Goal: Check status: Check status

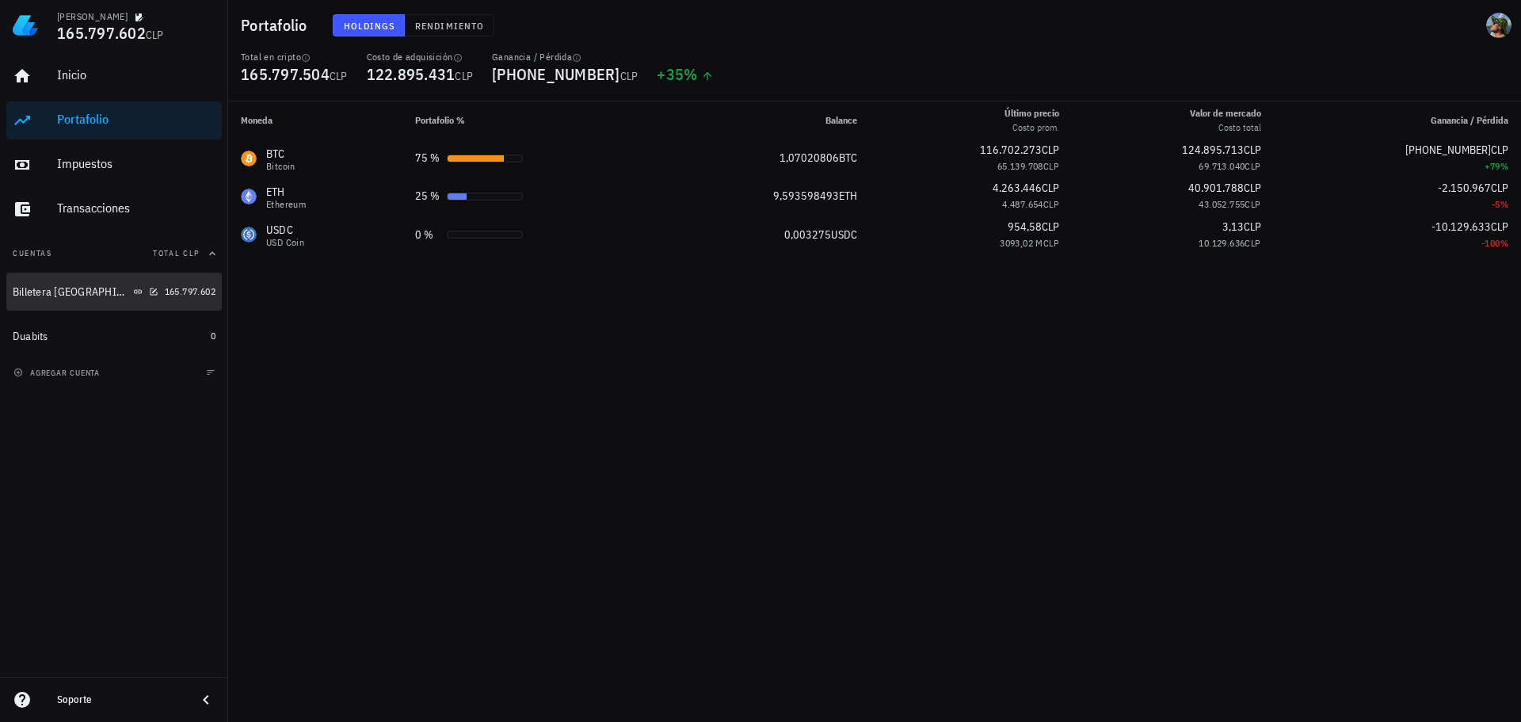
click at [74, 297] on div "Billetera [GEOGRAPHIC_DATA]" at bounding box center [71, 291] width 117 height 13
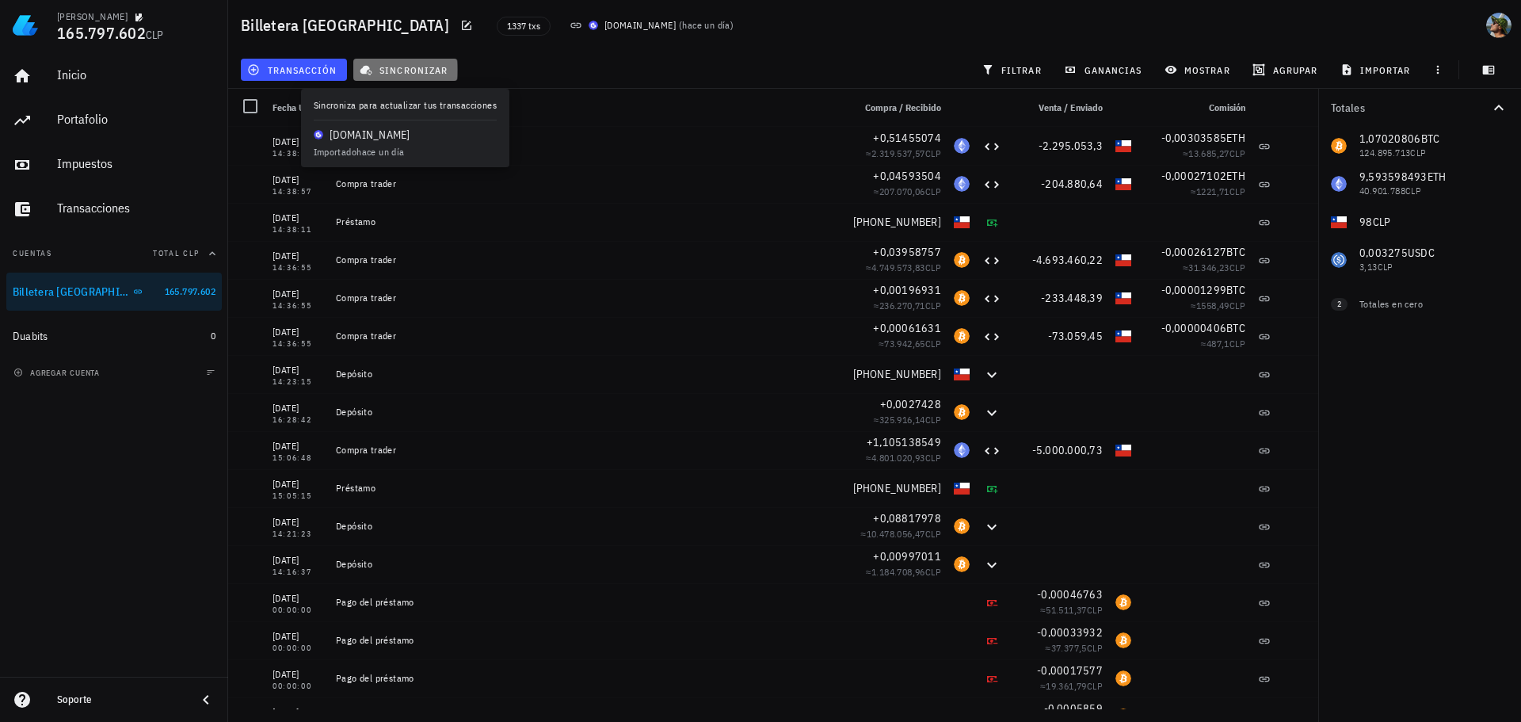
click at [396, 73] on span "sincronizar" at bounding box center [405, 69] width 85 height 13
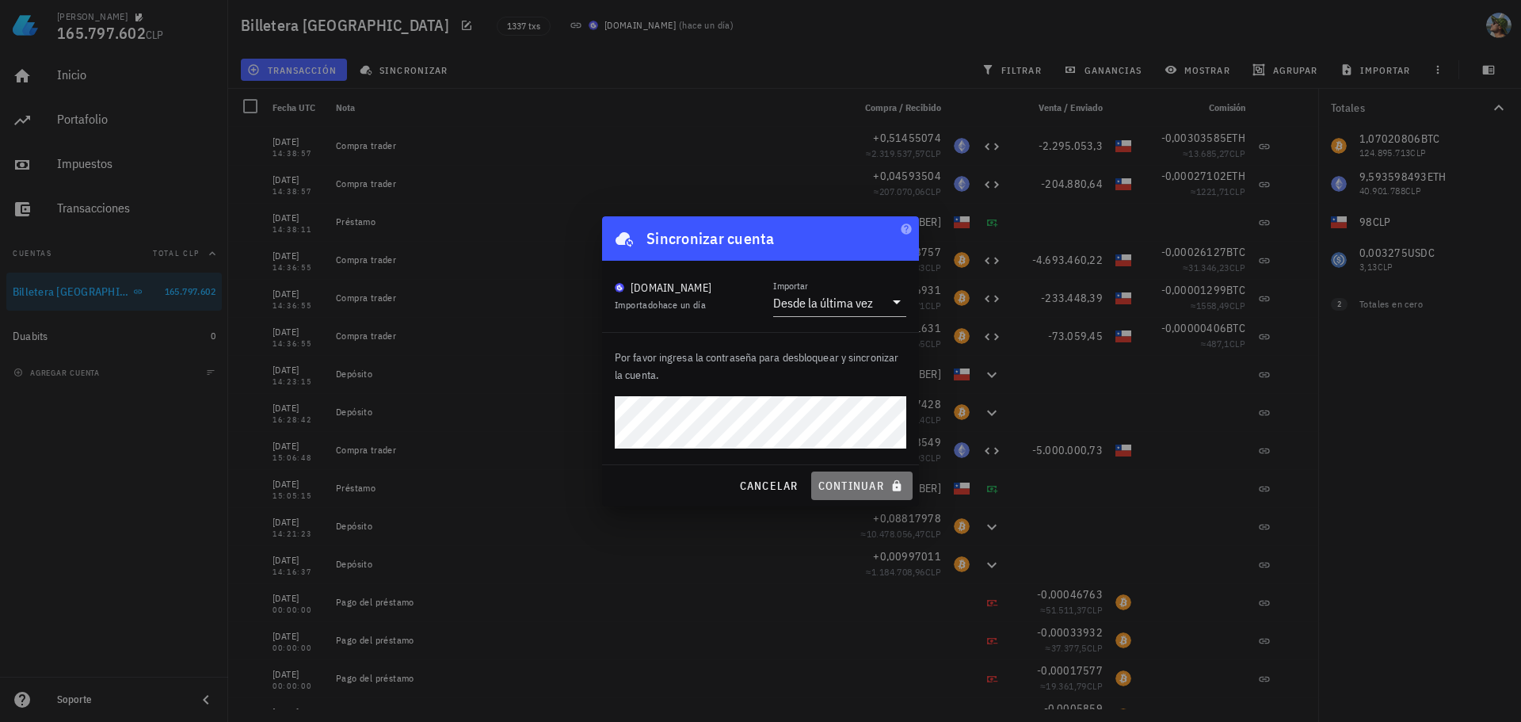
click at [848, 481] on span "continuar" at bounding box center [862, 486] width 89 height 14
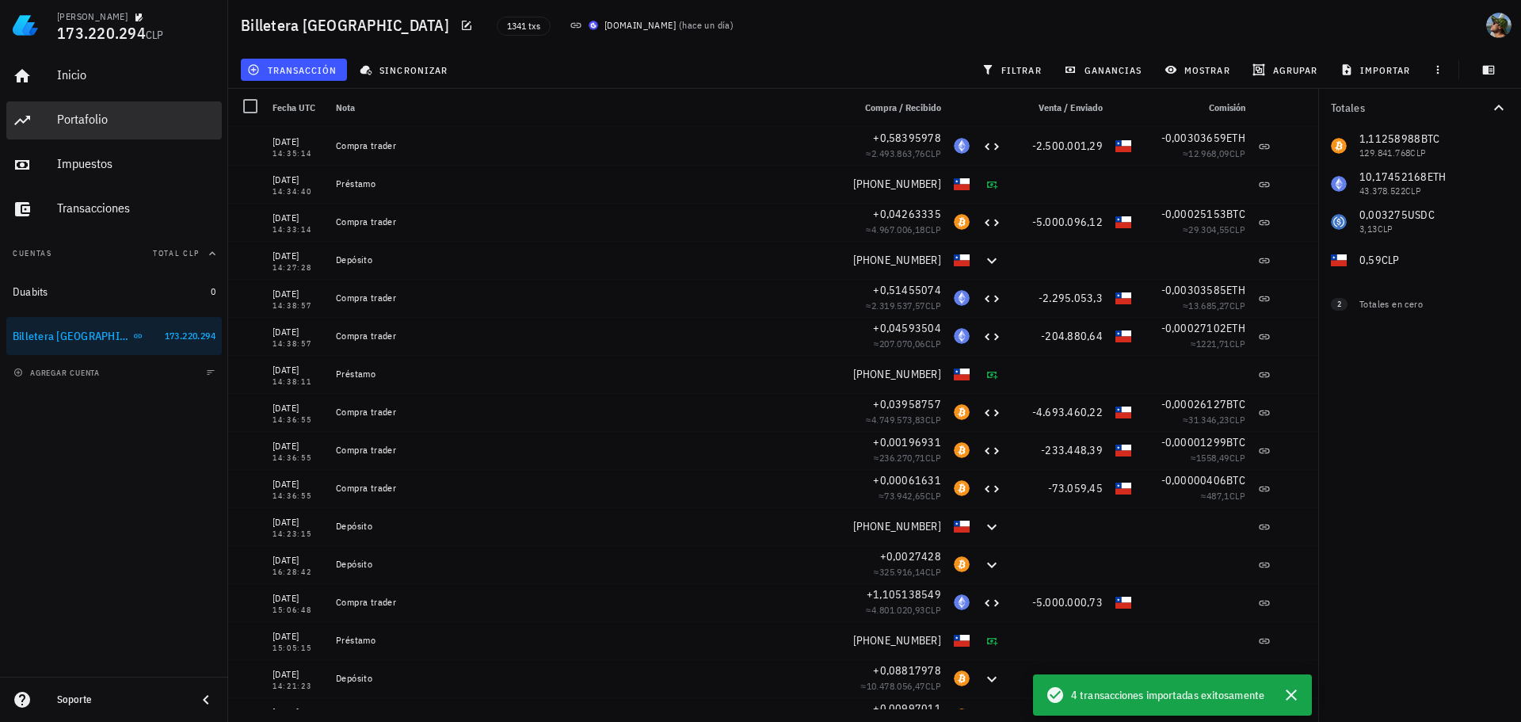
click at [102, 120] on div "Portafolio" at bounding box center [136, 119] width 158 height 15
